Goal: Task Accomplishment & Management: Use online tool/utility

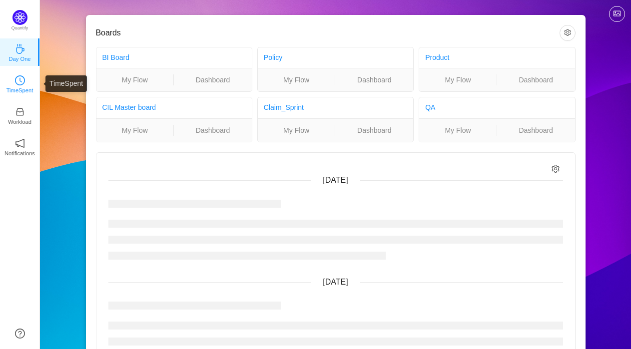
click at [17, 93] on p "TimeSpent" at bounding box center [19, 90] width 27 height 9
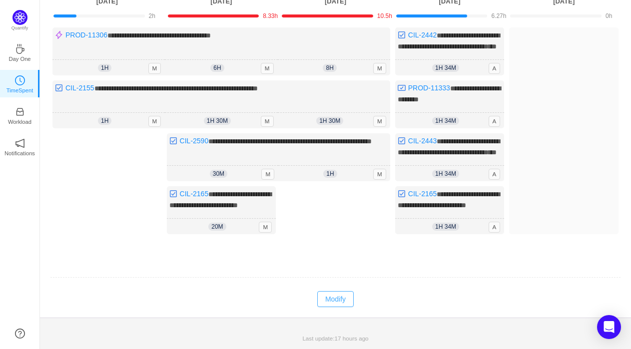
scroll to position [114, 0]
click at [332, 303] on button "Modify" at bounding box center [335, 299] width 36 height 16
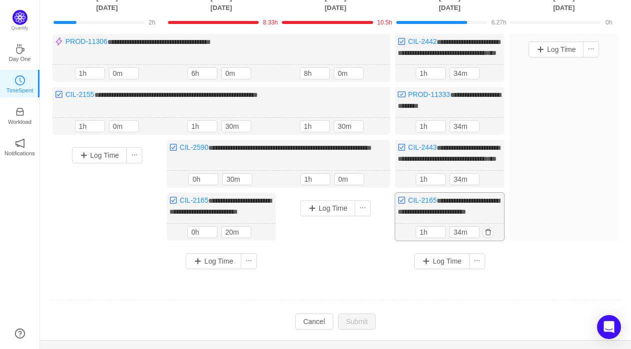
scroll to position [92, 0]
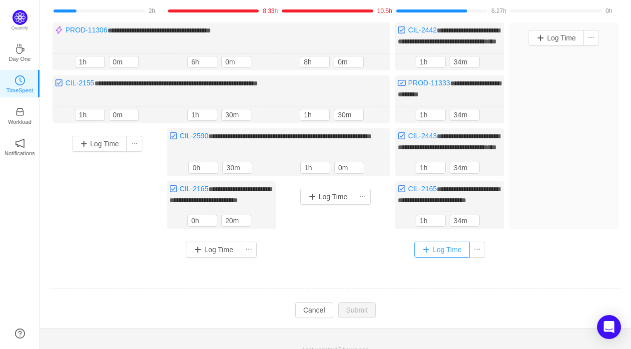
click at [447, 258] on button "Log Time" at bounding box center [441, 250] width 55 height 16
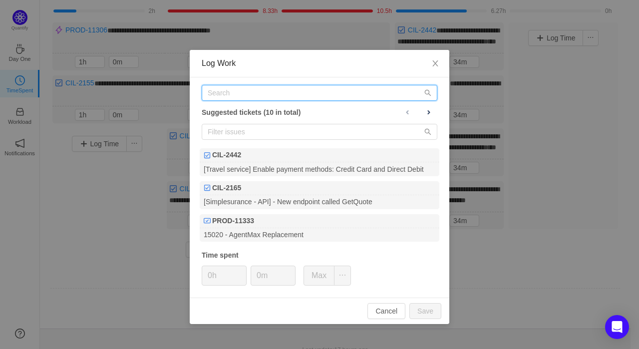
click at [272, 87] on input "text" at bounding box center [320, 93] width 236 height 16
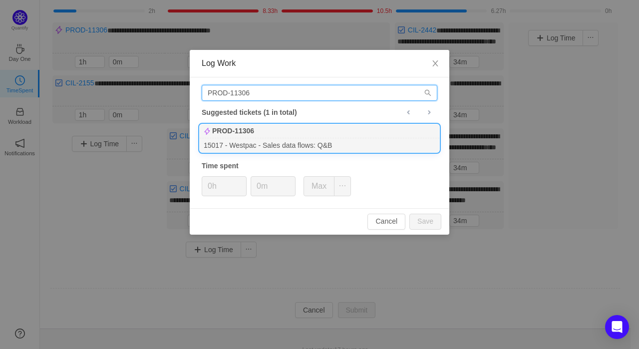
type input "PROD-11306"
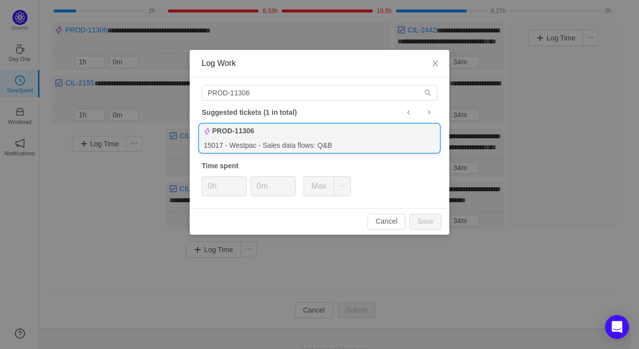
click at [296, 144] on div "15017 - Westpac - Sales data flows: Q&B" at bounding box center [320, 144] width 240 height 13
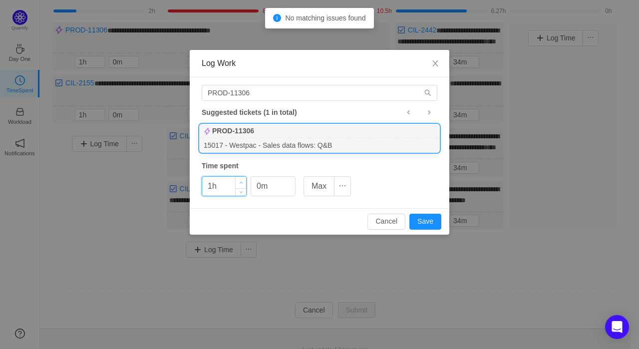
click at [241, 181] on icon "icon: up" at bounding box center [241, 182] width 3 height 3
click at [418, 220] on button "Save" at bounding box center [425, 222] width 32 height 16
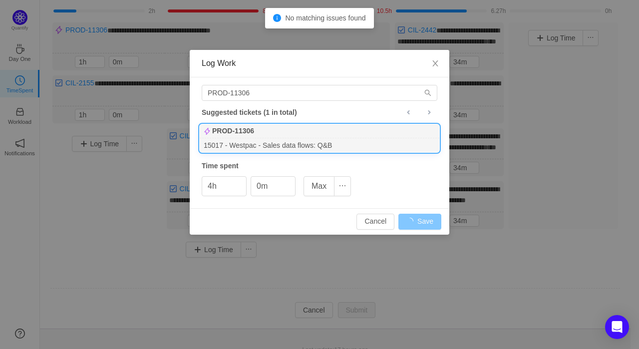
type input "0h"
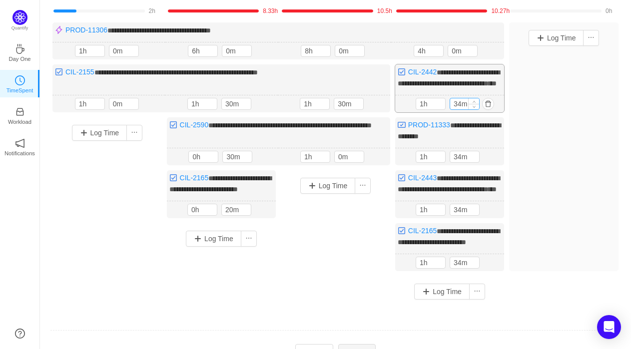
click at [465, 109] on input "34m" at bounding box center [464, 103] width 29 height 11
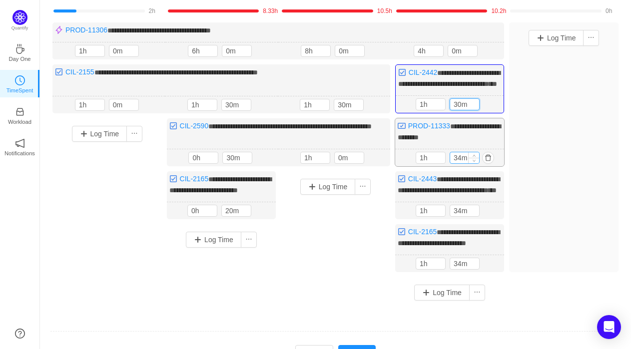
type input "30m"
click at [465, 163] on input "34m" at bounding box center [464, 157] width 29 height 11
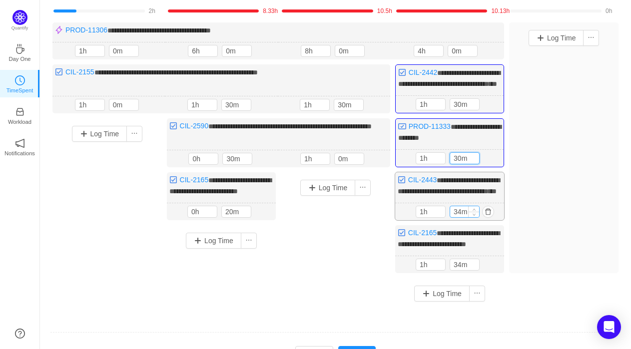
type input "30m"
click at [463, 217] on input "34m" at bounding box center [464, 211] width 29 height 11
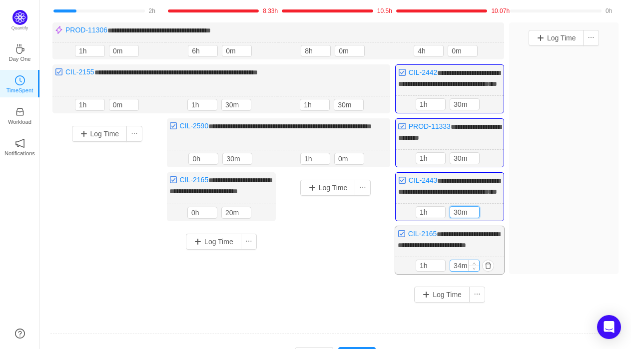
type input "30m"
click at [463, 271] on input "34m" at bounding box center [464, 265] width 29 height 11
type input "30m"
click at [459, 49] on input "0m" at bounding box center [462, 50] width 29 height 11
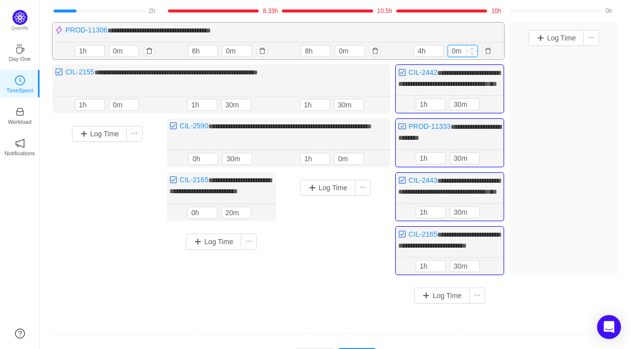
click at [459, 49] on input "0m" at bounding box center [462, 50] width 29 height 11
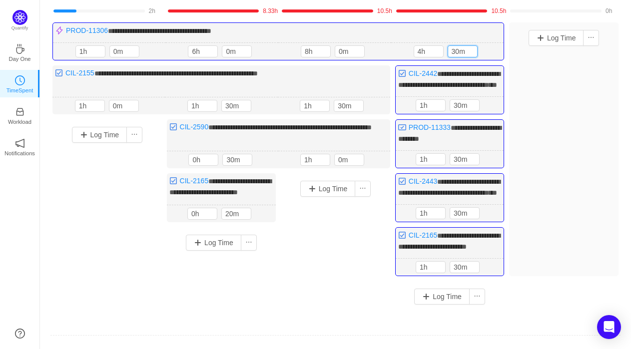
type input "30m"
click at [581, 224] on div "Log Time" at bounding box center [563, 149] width 109 height 254
click at [442, 305] on button "Log Time" at bounding box center [441, 297] width 55 height 16
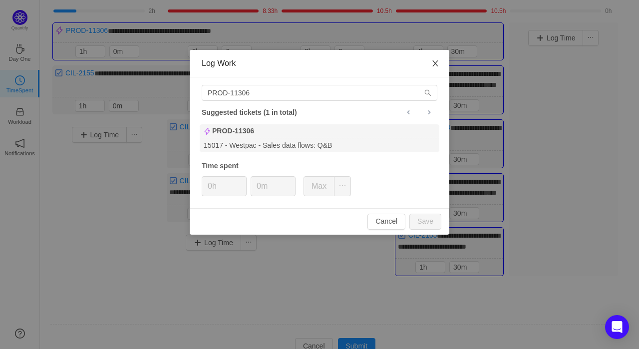
click at [434, 62] on icon "icon: close" at bounding box center [434, 63] width 5 height 6
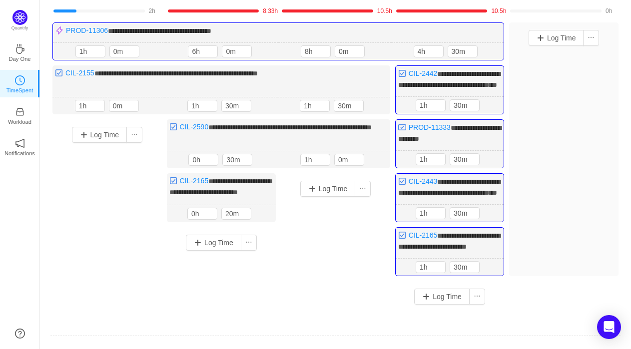
click at [563, 158] on div "Log Time" at bounding box center [563, 149] width 109 height 254
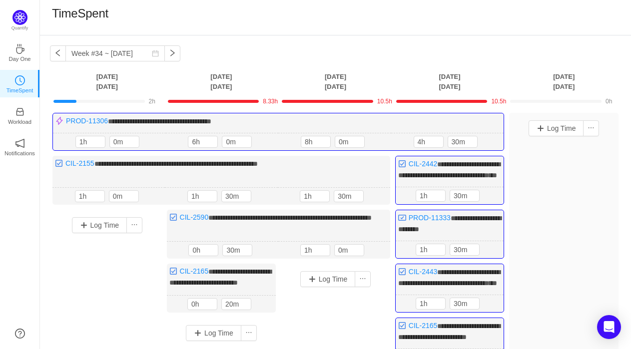
scroll to position [0, 0]
